Goal: Information Seeking & Learning: Find specific fact

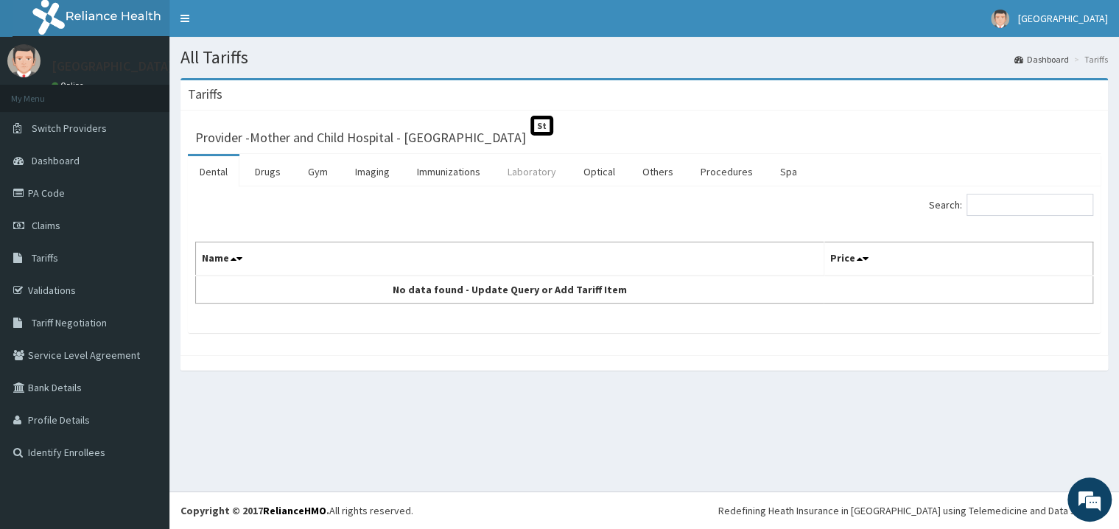
click at [531, 169] on link "Laboratory" at bounding box center [532, 171] width 72 height 31
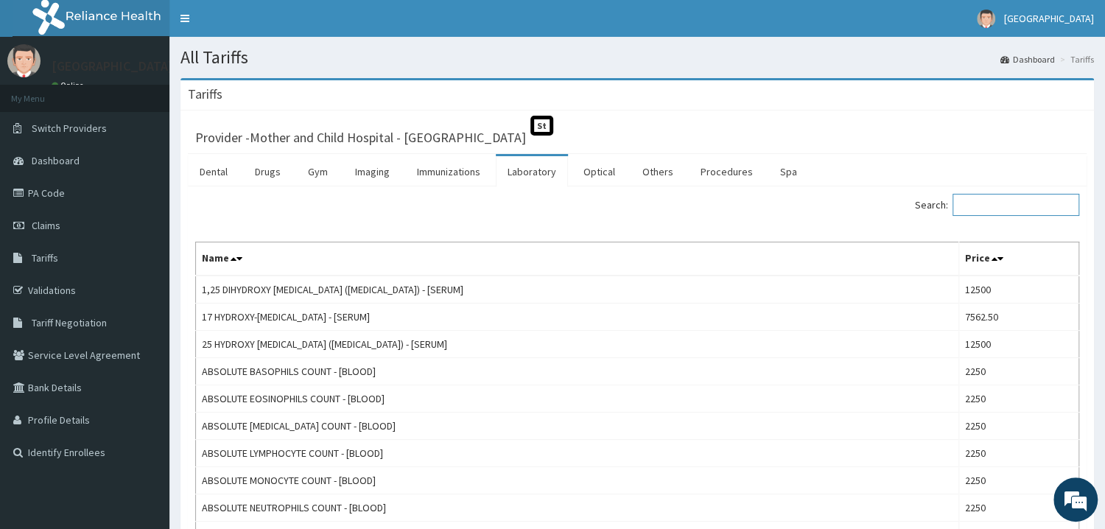
click at [1073, 206] on input "Search:" at bounding box center [1015, 205] width 127 height 22
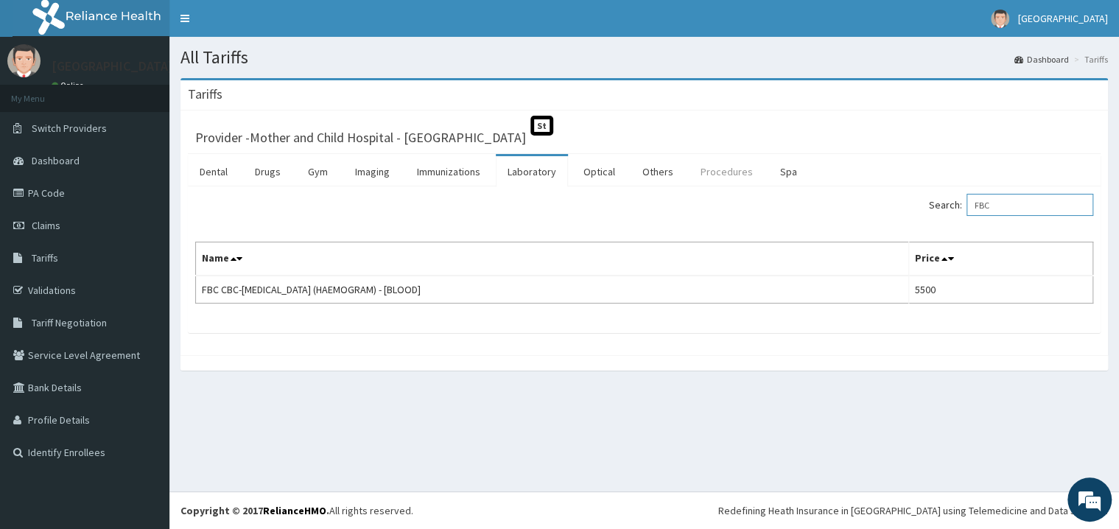
type input "FBC"
click at [714, 171] on link "Procedures" at bounding box center [727, 171] width 76 height 31
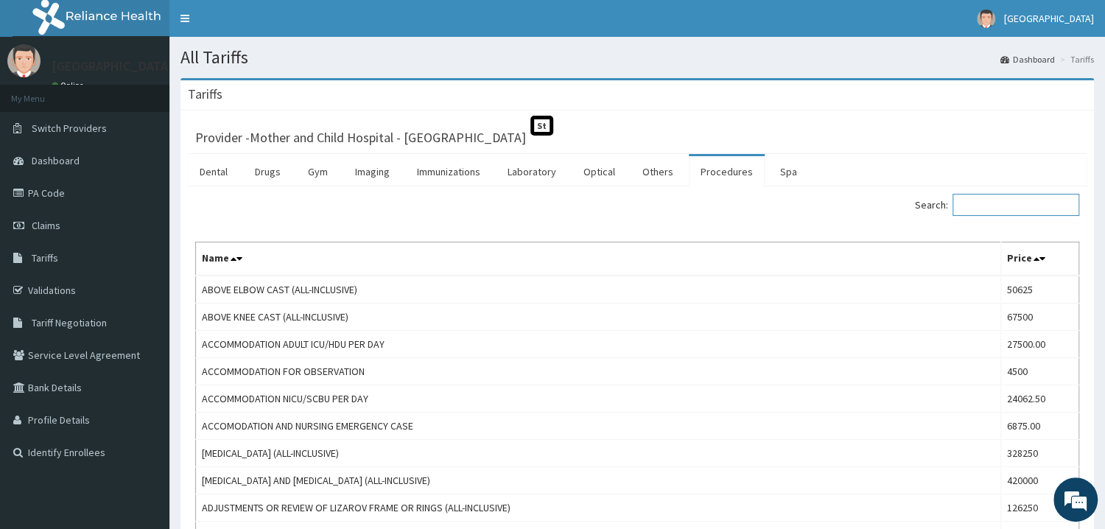
click at [1022, 210] on input "Search:" at bounding box center [1015, 205] width 127 height 22
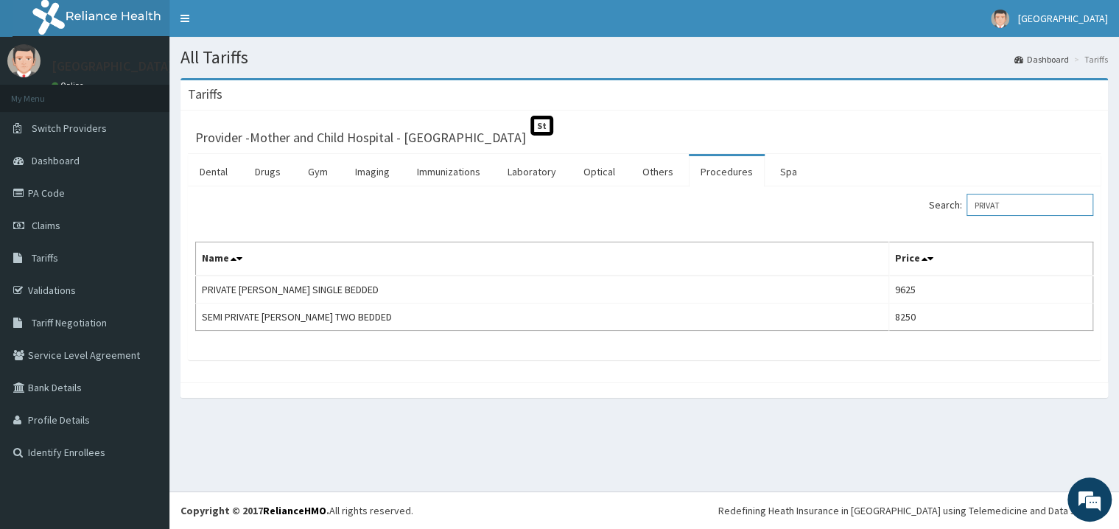
type input "PRIVAT"
